Goal: Obtain resource: Download file/media

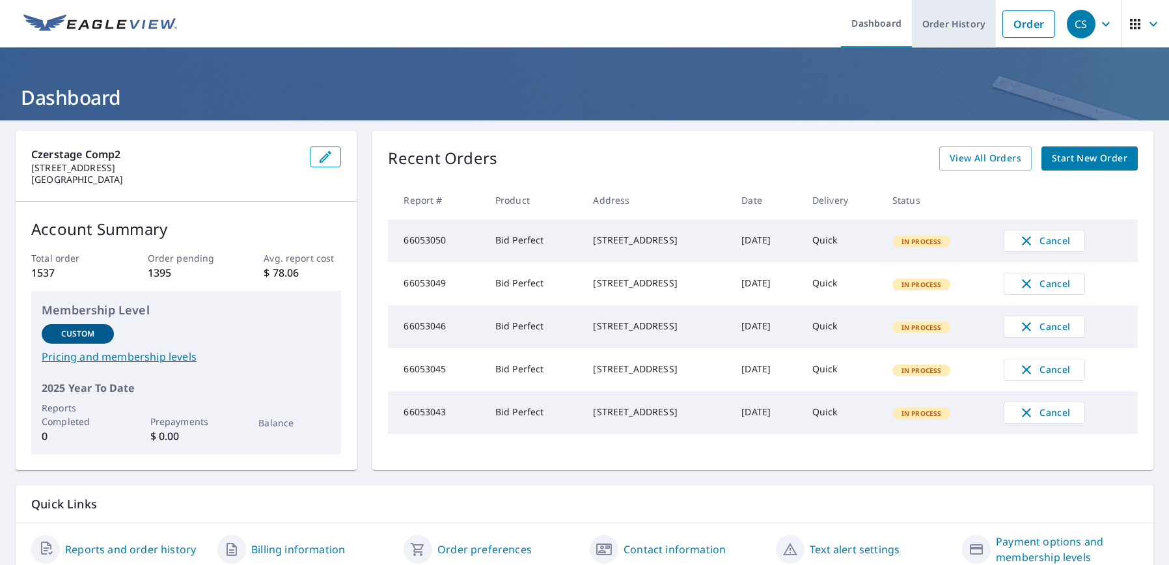
click at [945, 20] on link "Order History" at bounding box center [954, 24] width 84 height 48
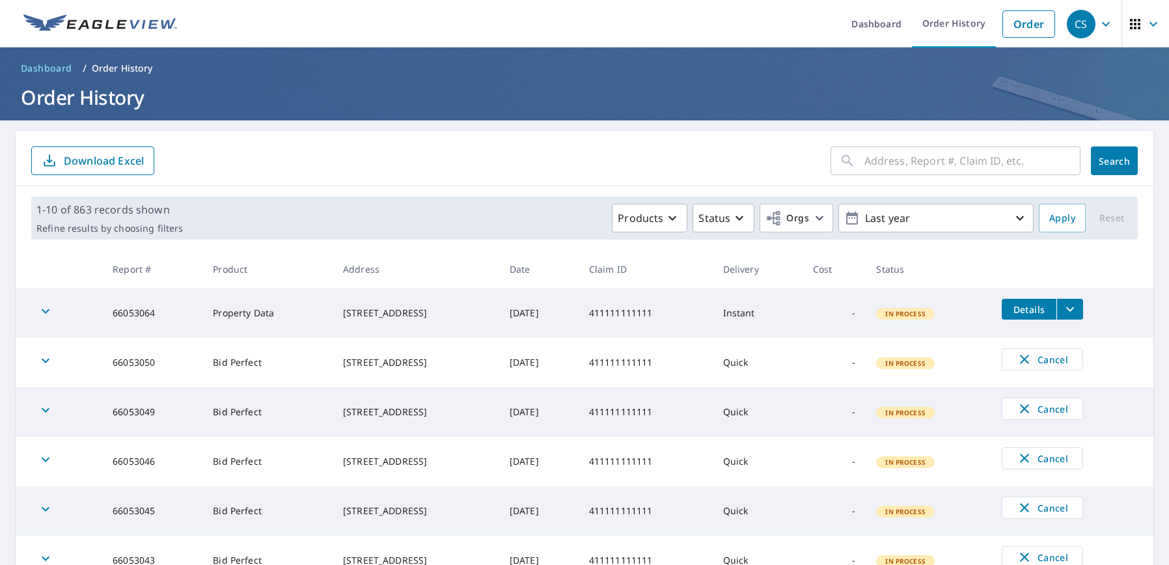
scroll to position [65, 0]
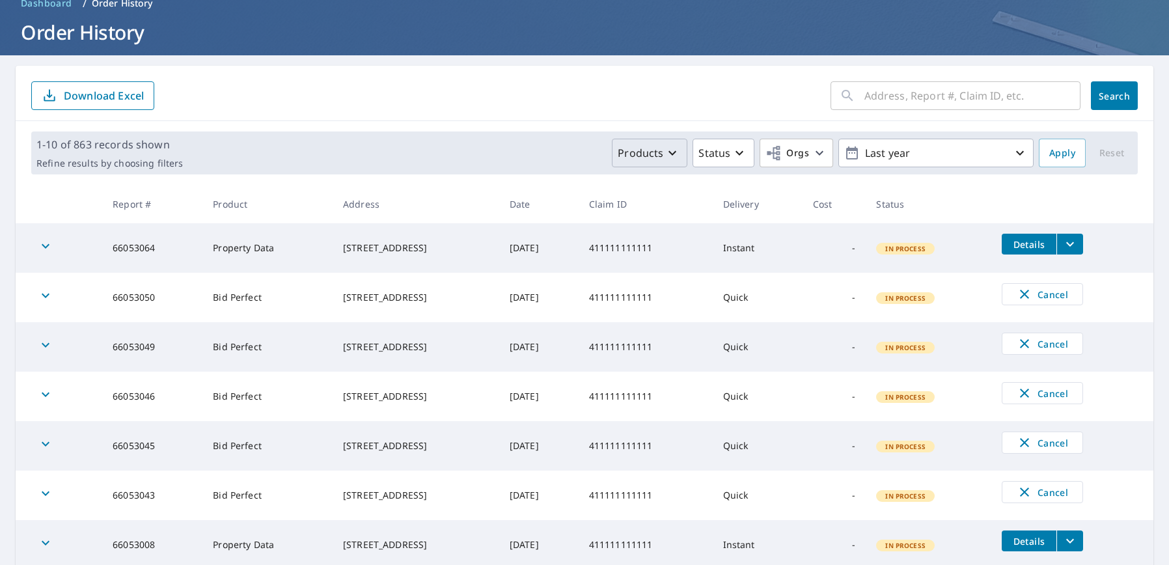
click at [665, 150] on icon "button" at bounding box center [673, 153] width 16 height 16
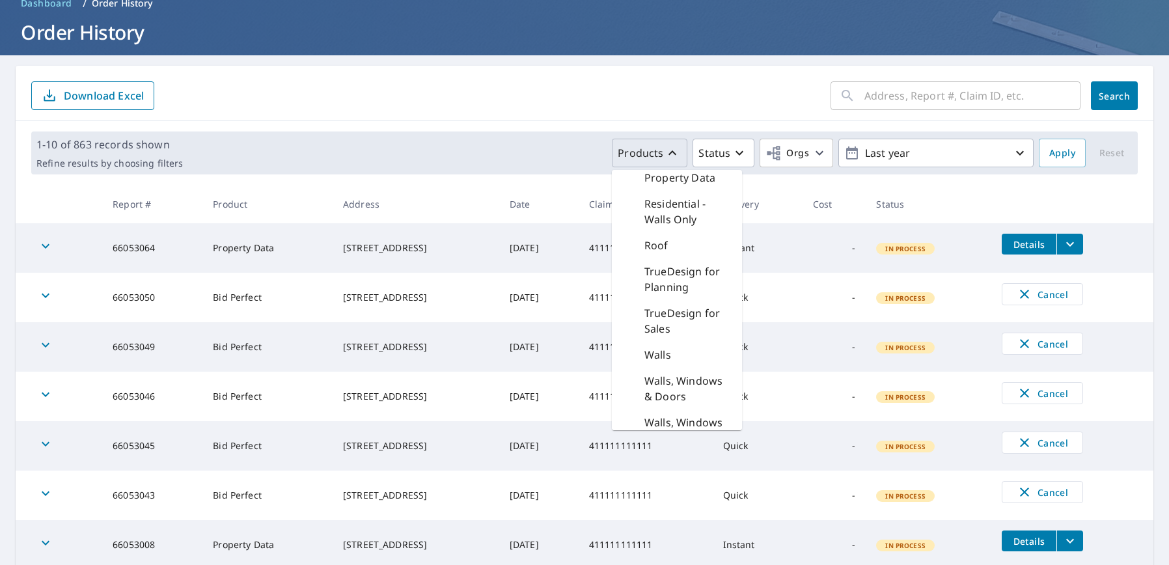
scroll to position [844, 0]
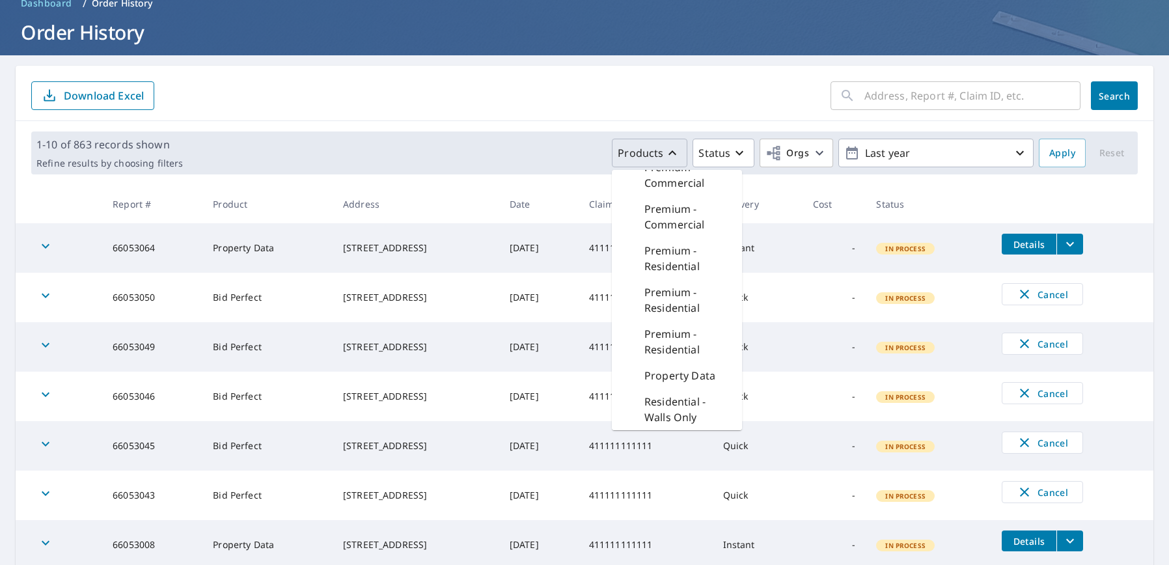
click at [677, 384] on p "Property Data" at bounding box center [680, 376] width 71 height 16
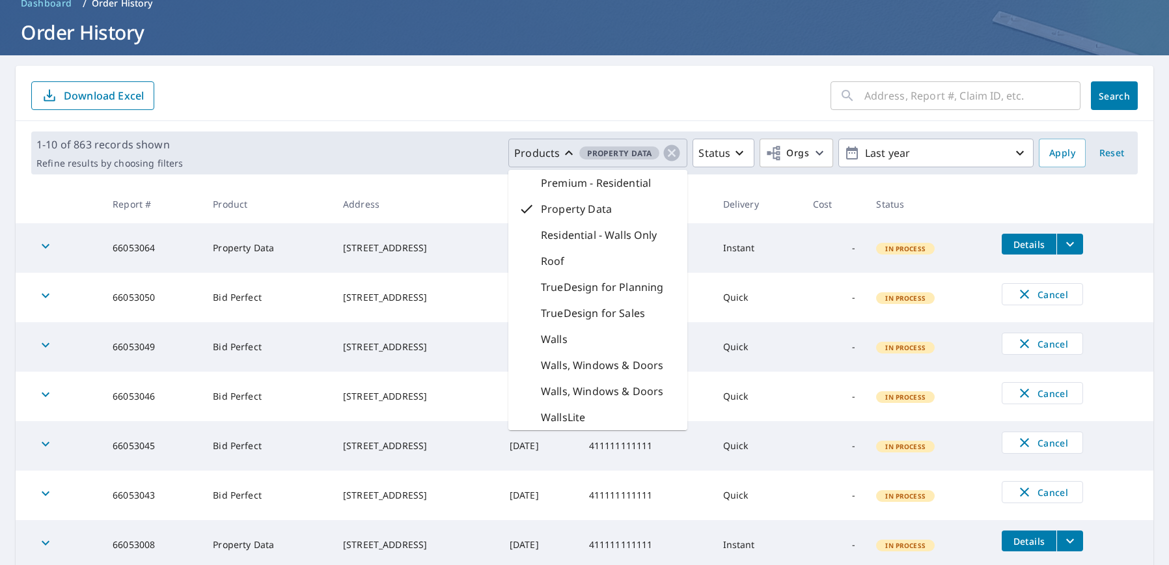
scroll to position [458, 0]
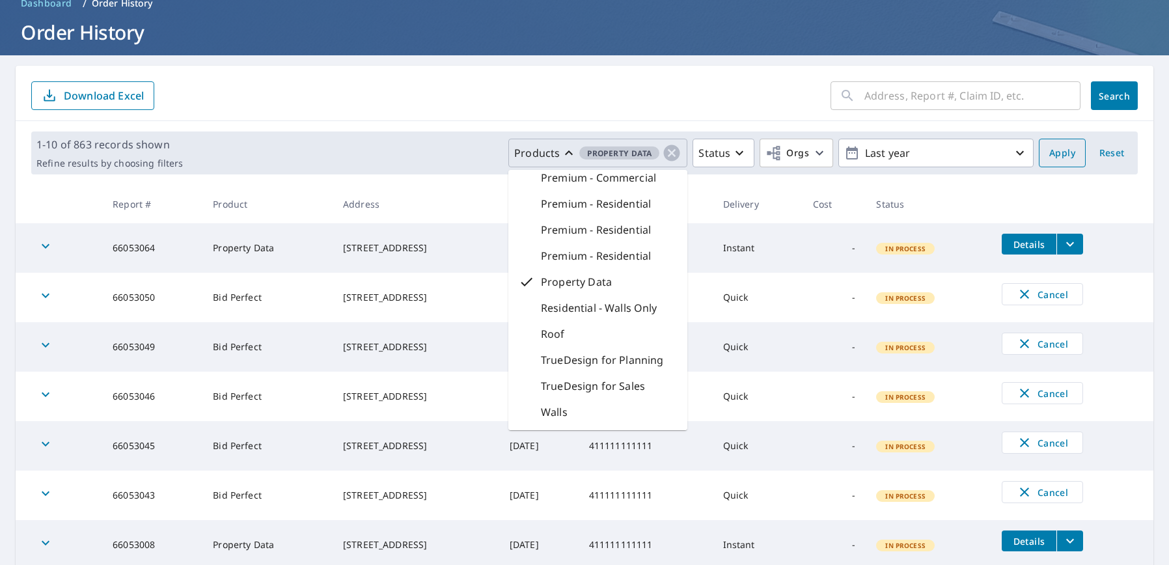
click at [1050, 152] on span "Apply" at bounding box center [1063, 153] width 26 height 16
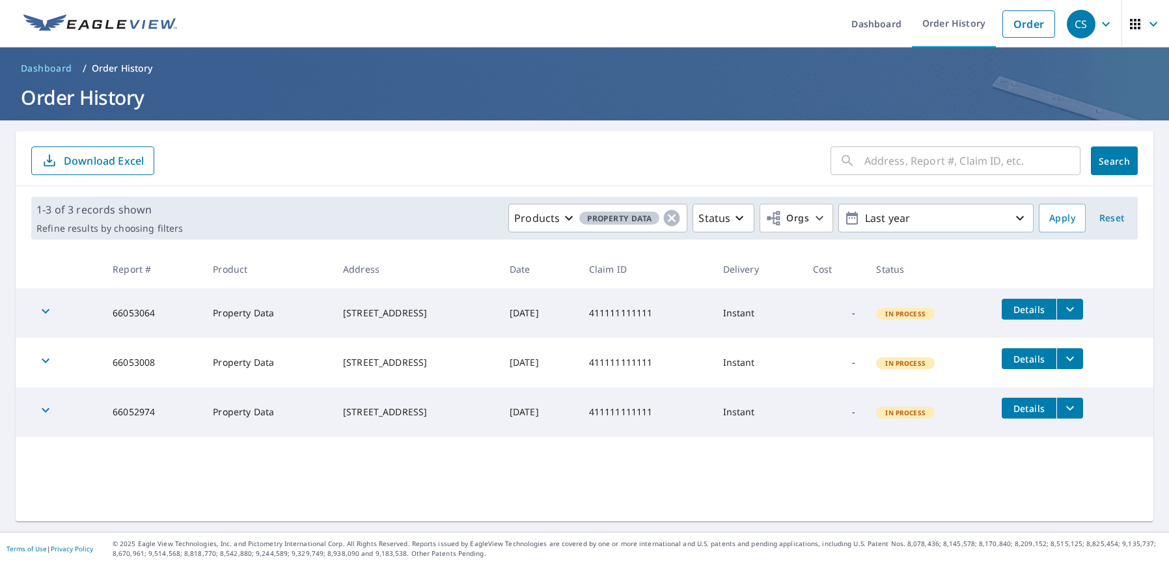
click at [1073, 411] on icon "filesDropdownBtn-66052974" at bounding box center [1071, 408] width 16 height 16
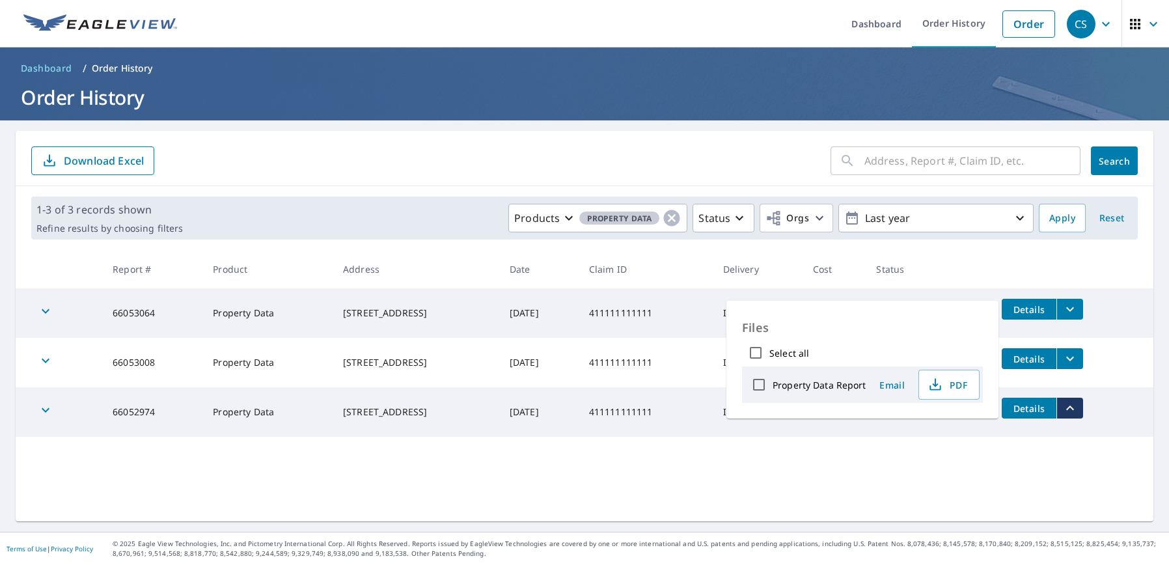
click at [1073, 411] on icon "filesDropdownBtn-66052974" at bounding box center [1071, 408] width 16 height 16
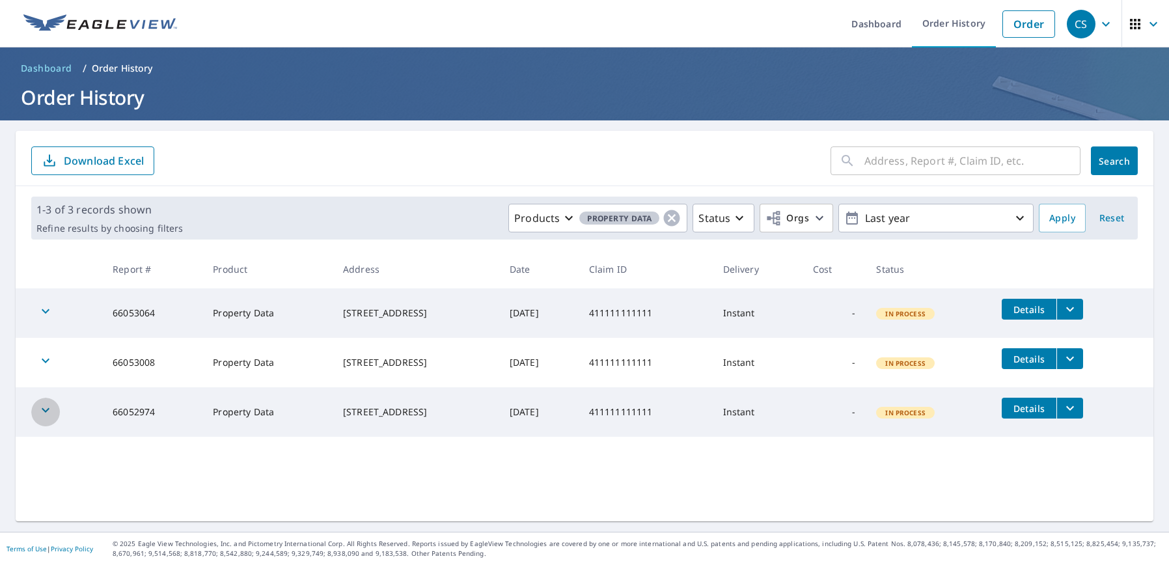
click at [42, 408] on icon "button" at bounding box center [46, 410] width 16 height 16
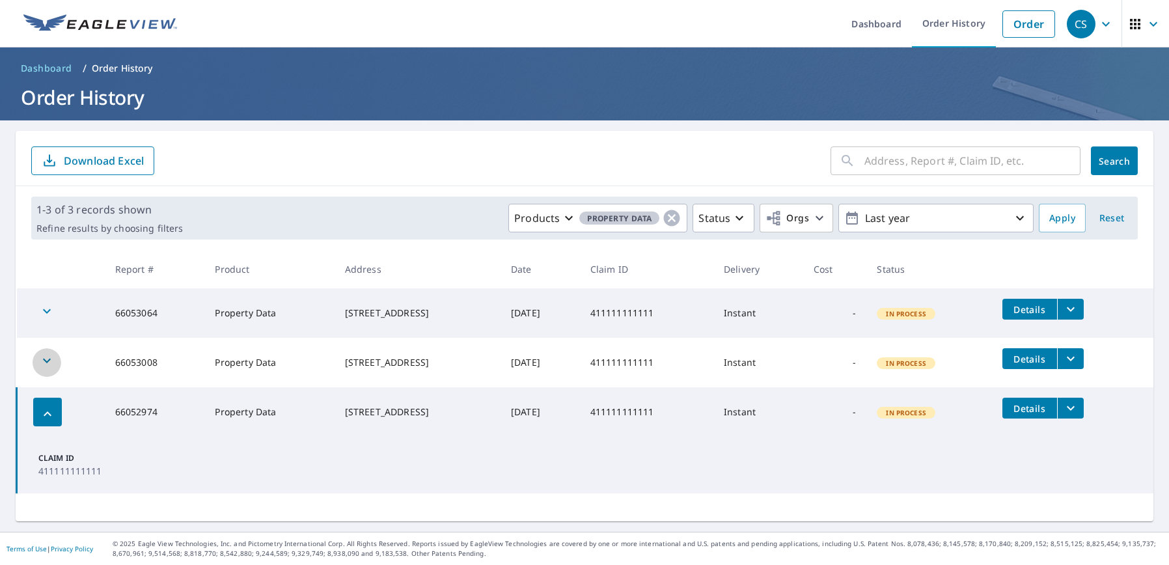
click at [48, 361] on icon "button" at bounding box center [47, 361] width 8 height 5
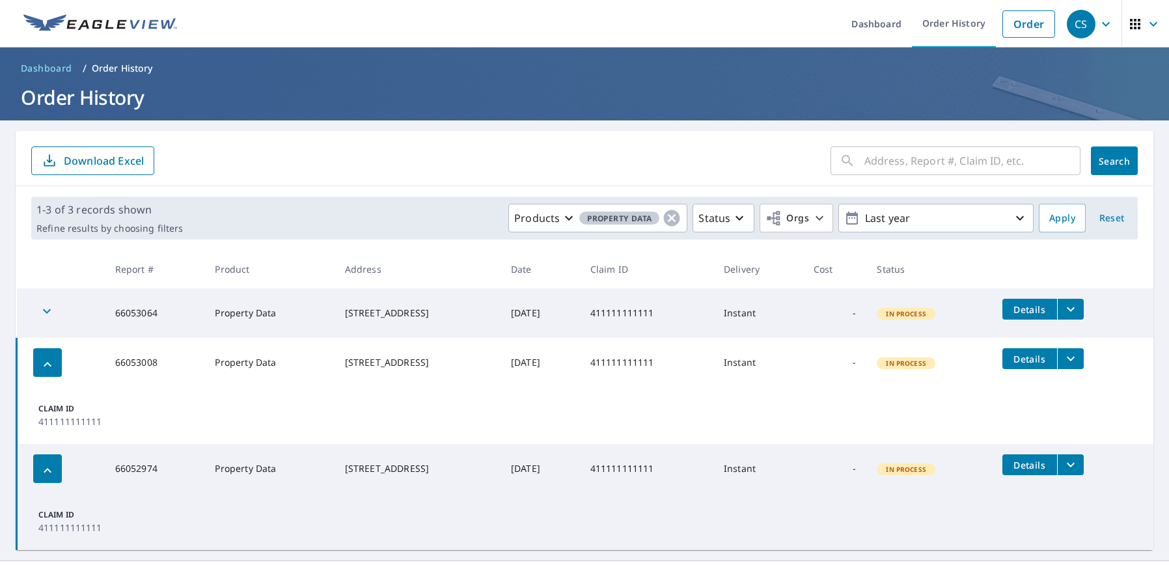
click at [48, 311] on icon "button" at bounding box center [47, 311] width 16 height 16
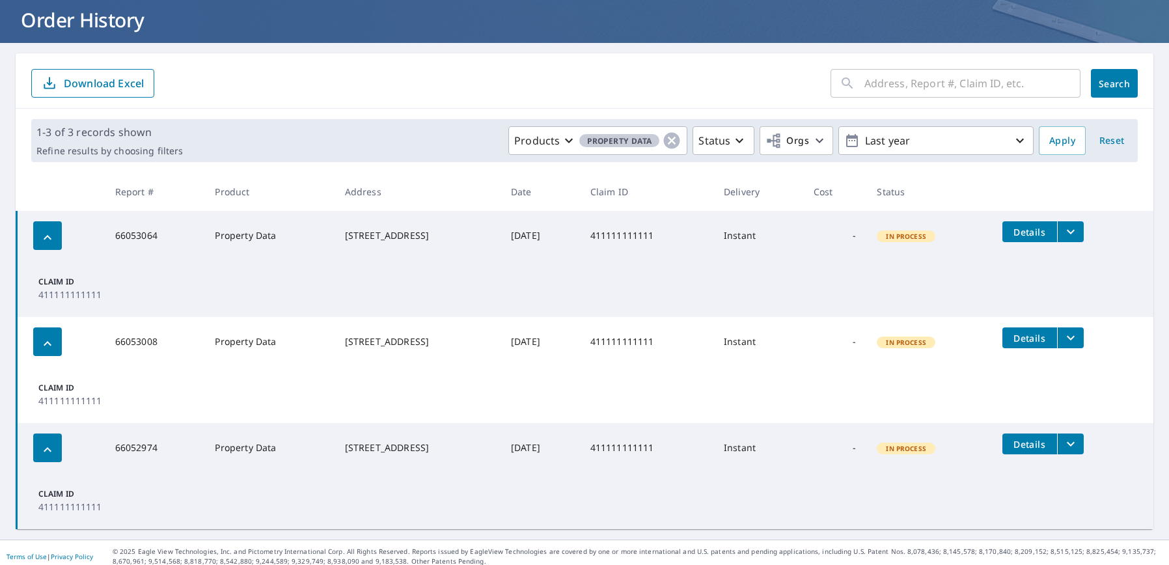
scroll to position [85, 0]
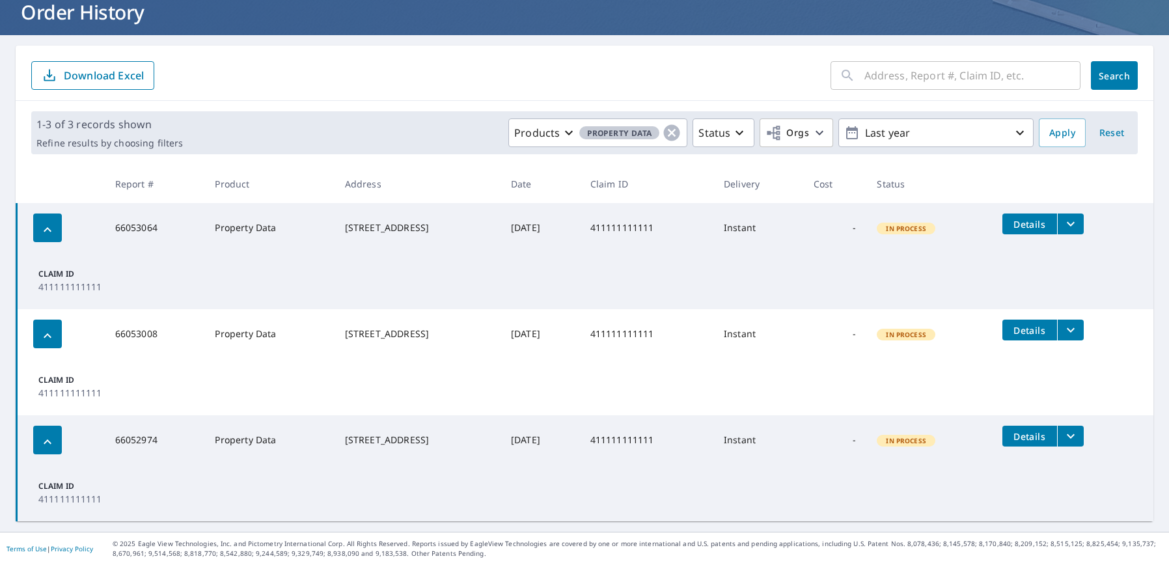
click at [661, 59] on div "​ Search Download Excel" at bounding box center [585, 73] width 1138 height 55
click at [1070, 223] on icon "filesDropdownBtn-66053064" at bounding box center [1071, 224] width 16 height 16
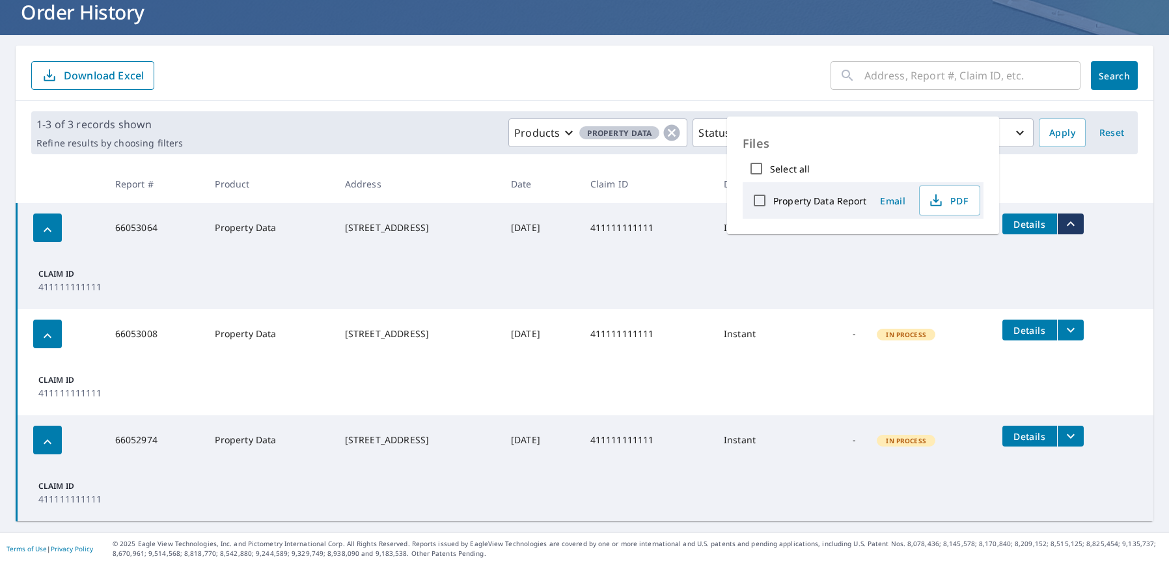
click at [1070, 223] on icon "filesDropdownBtn-66053064" at bounding box center [1071, 223] width 8 height 5
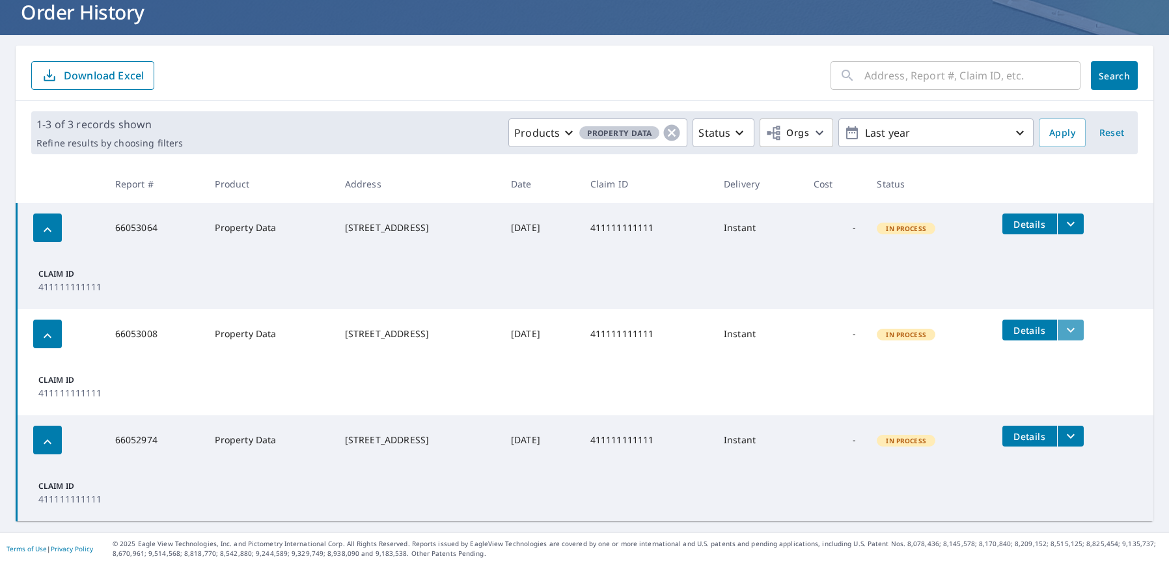
click at [1063, 330] on icon "filesDropdownBtn-66053008" at bounding box center [1071, 330] width 16 height 16
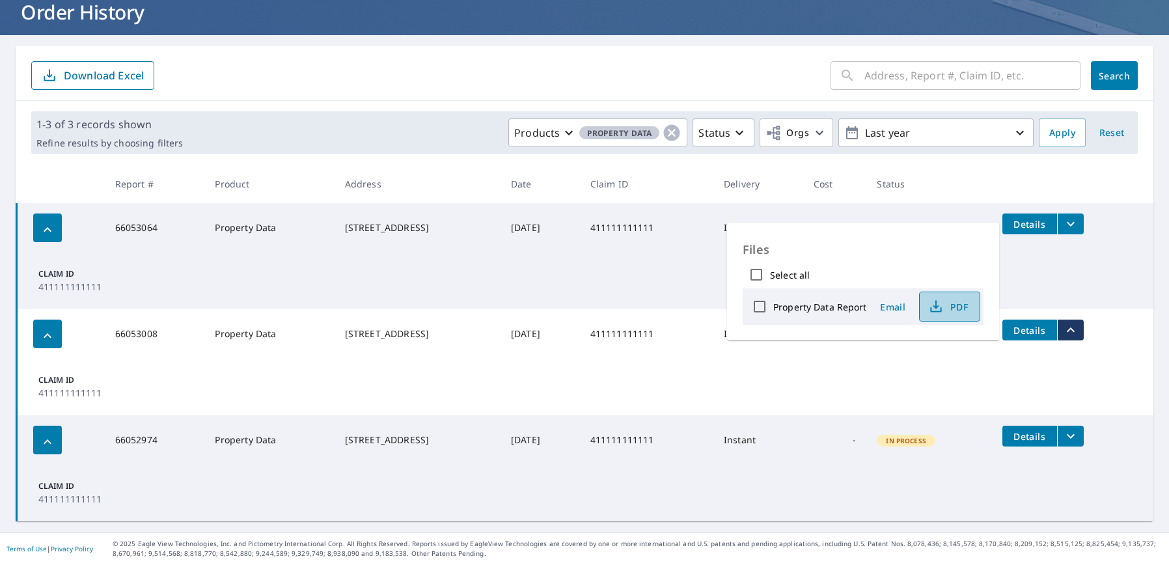
click at [958, 311] on span "PDF" at bounding box center [949, 307] width 42 height 16
click at [1086, 227] on td "Details" at bounding box center [1072, 224] width 161 height 42
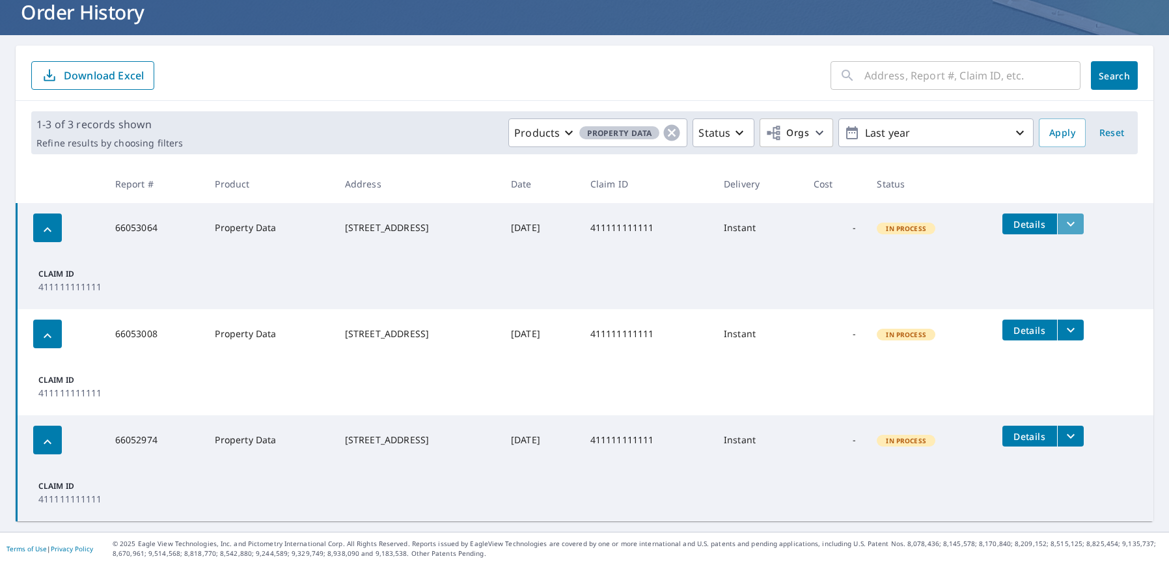
click at [1067, 222] on icon "filesDropdownBtn-66053064" at bounding box center [1071, 224] width 8 height 5
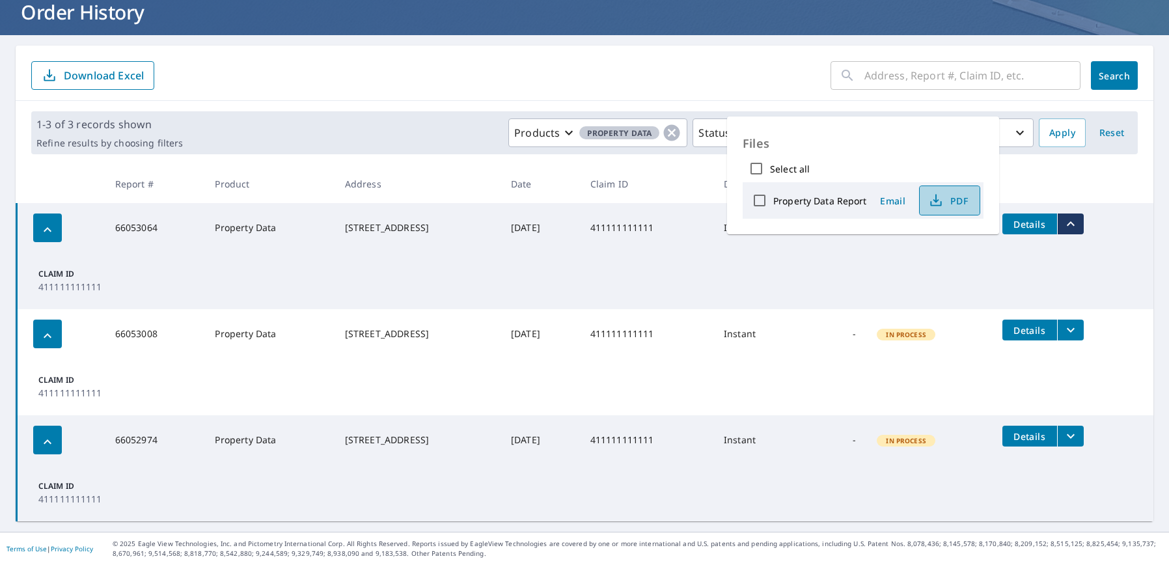
click at [936, 199] on icon "button" at bounding box center [937, 198] width 6 height 8
